Goal: Check status

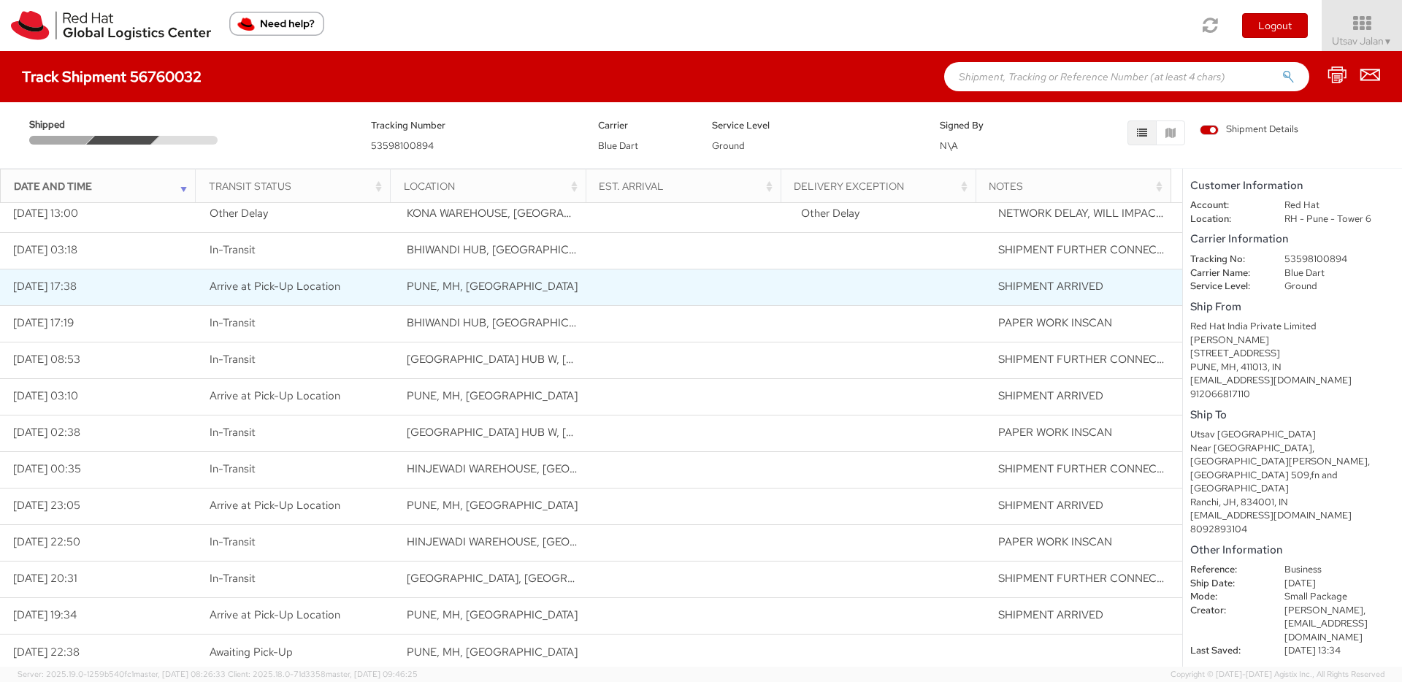
scroll to position [12, 0]
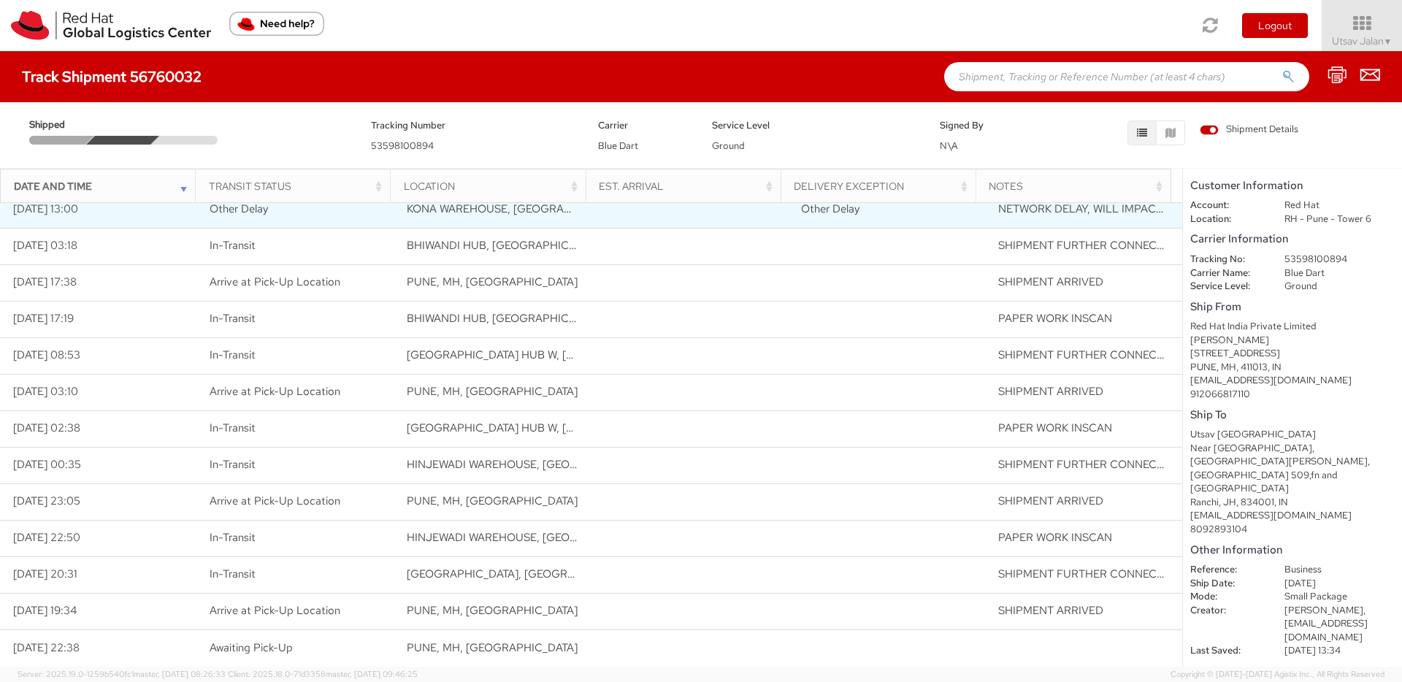
click at [1029, 209] on span "NETWORK DELAY, WILL IMPACT DELIVERY" at bounding box center [1108, 209] width 220 height 15
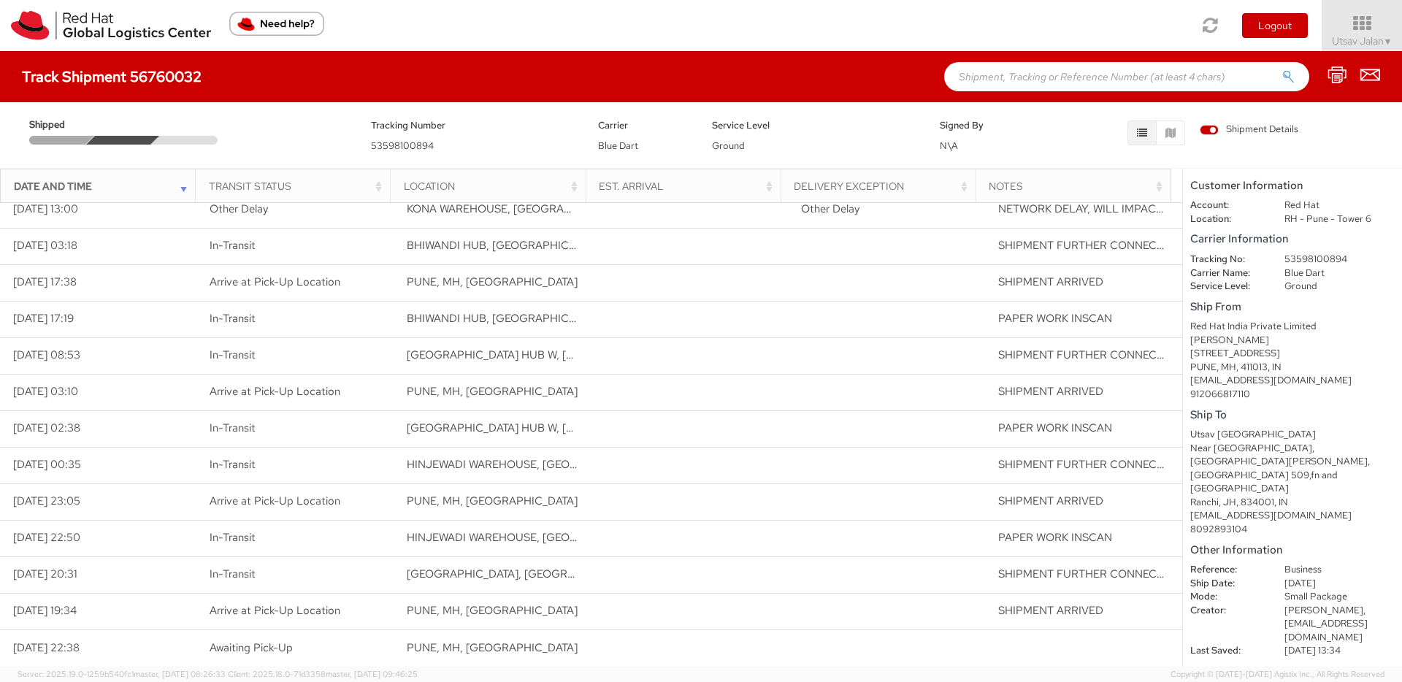
click at [183, 191] on div "Date and Time" at bounding box center [102, 186] width 177 height 15
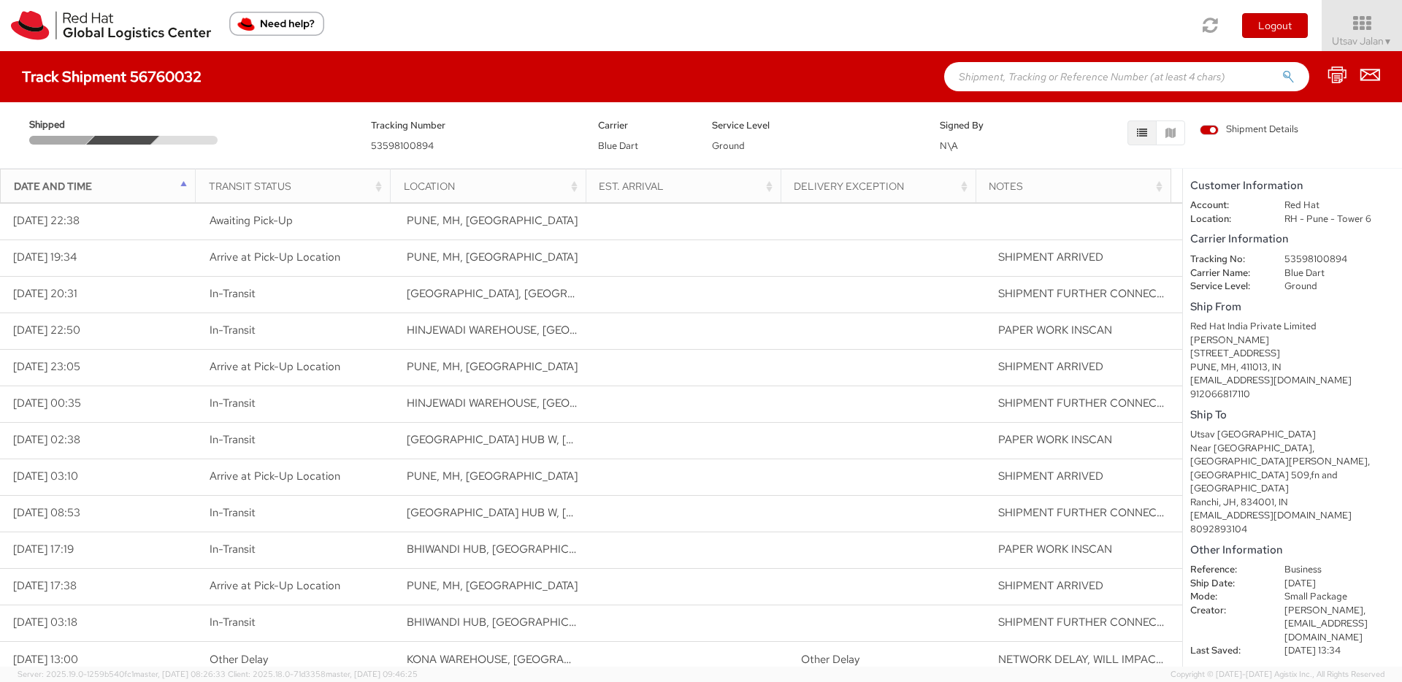
click at [183, 179] on div "Date and Time" at bounding box center [102, 186] width 177 height 15
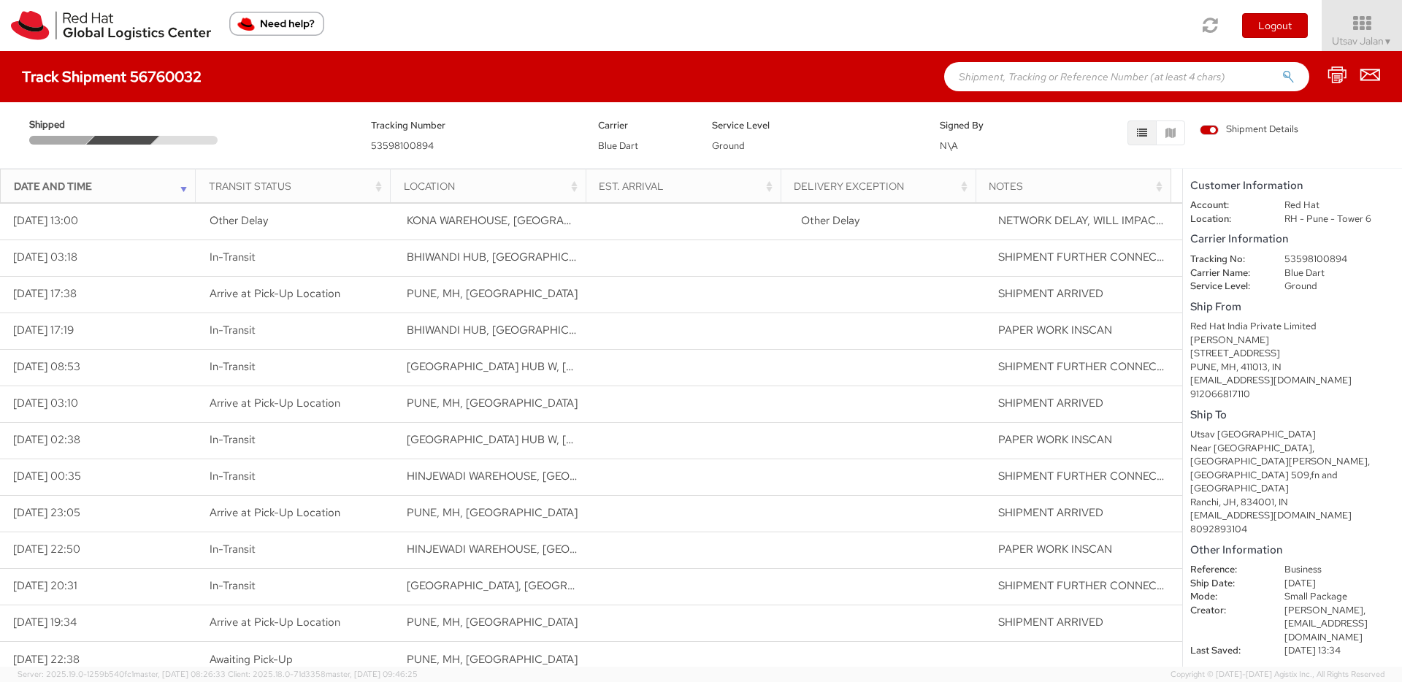
click at [391, 144] on span "53598100894" at bounding box center [402, 145] width 63 height 12
copy span "53598100894"
